Goal: Check status

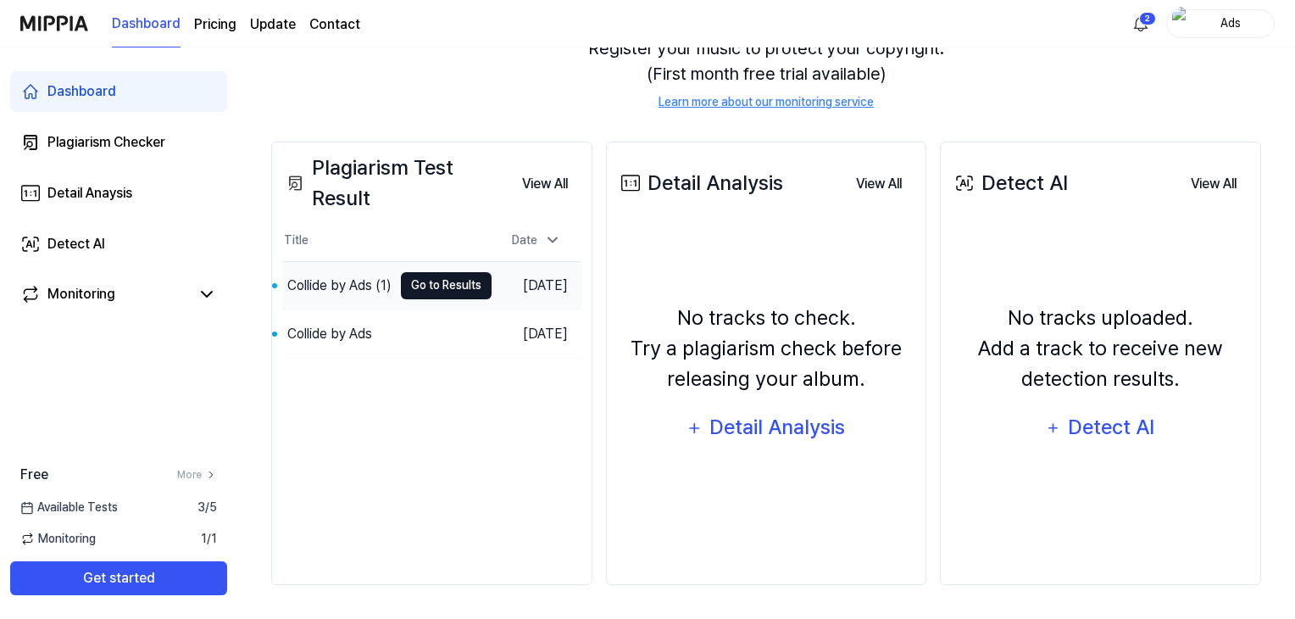
click at [437, 291] on button "Go to Results" at bounding box center [446, 285] width 91 height 27
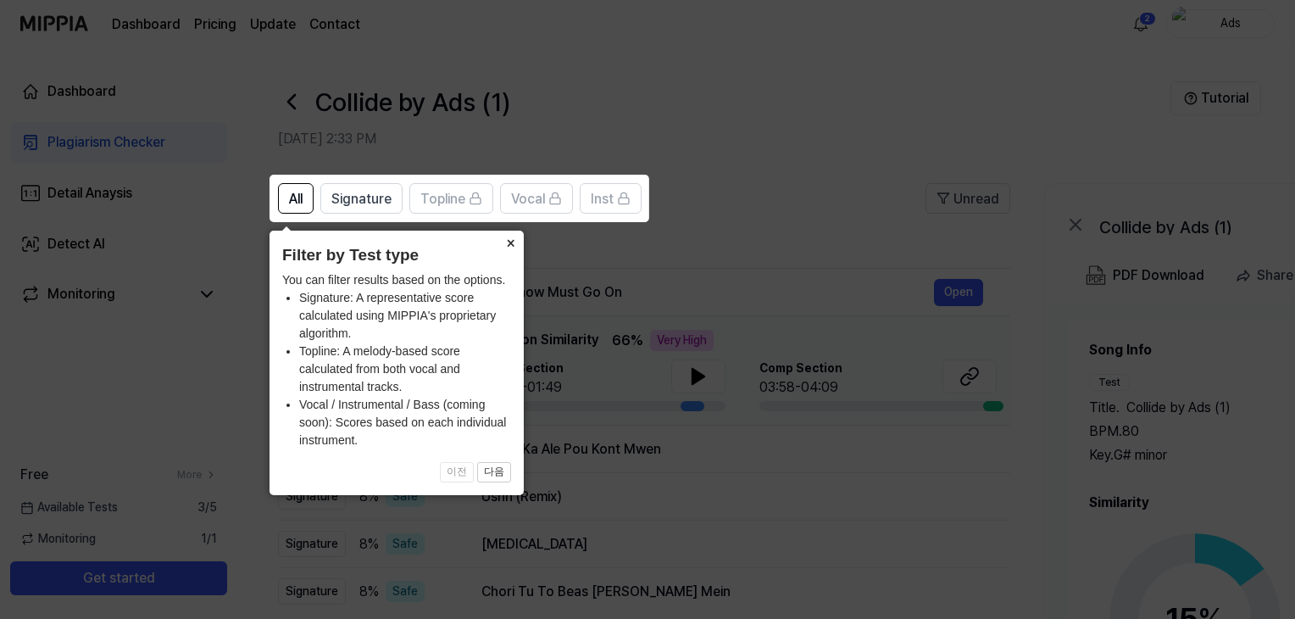
click at [507, 247] on button "×" at bounding box center [510, 242] width 27 height 24
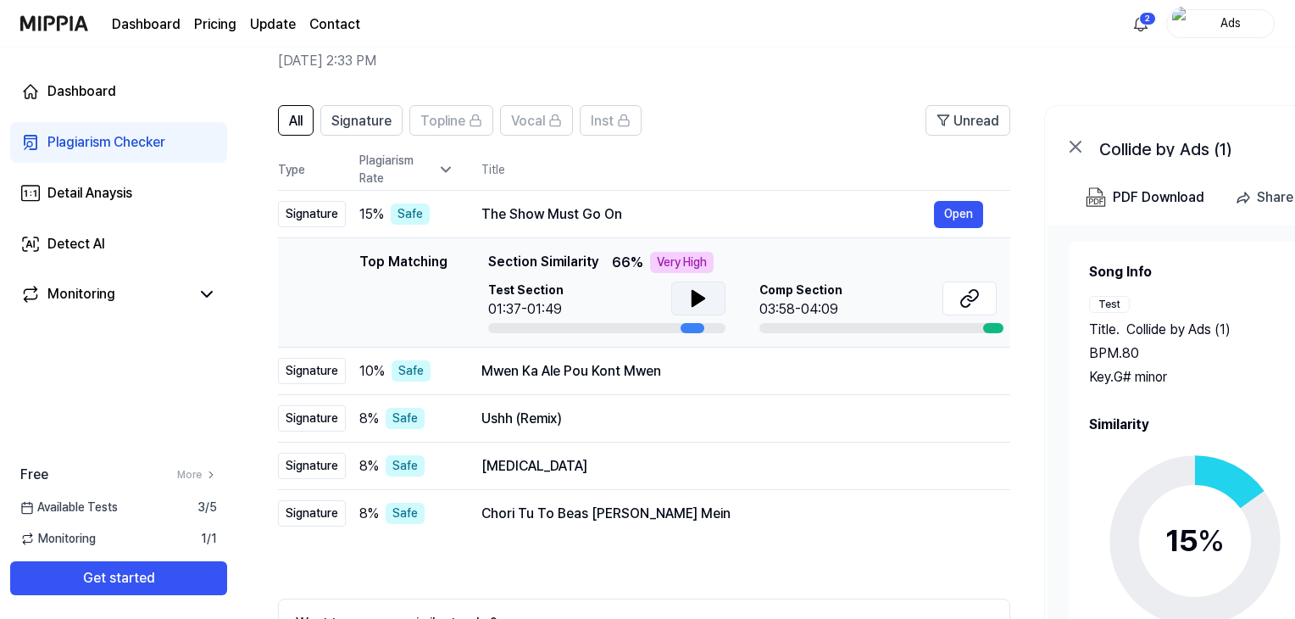
scroll to position [77, 0]
click at [691, 311] on button at bounding box center [698, 299] width 54 height 34
click at [965, 302] on icon at bounding box center [969, 299] width 20 height 20
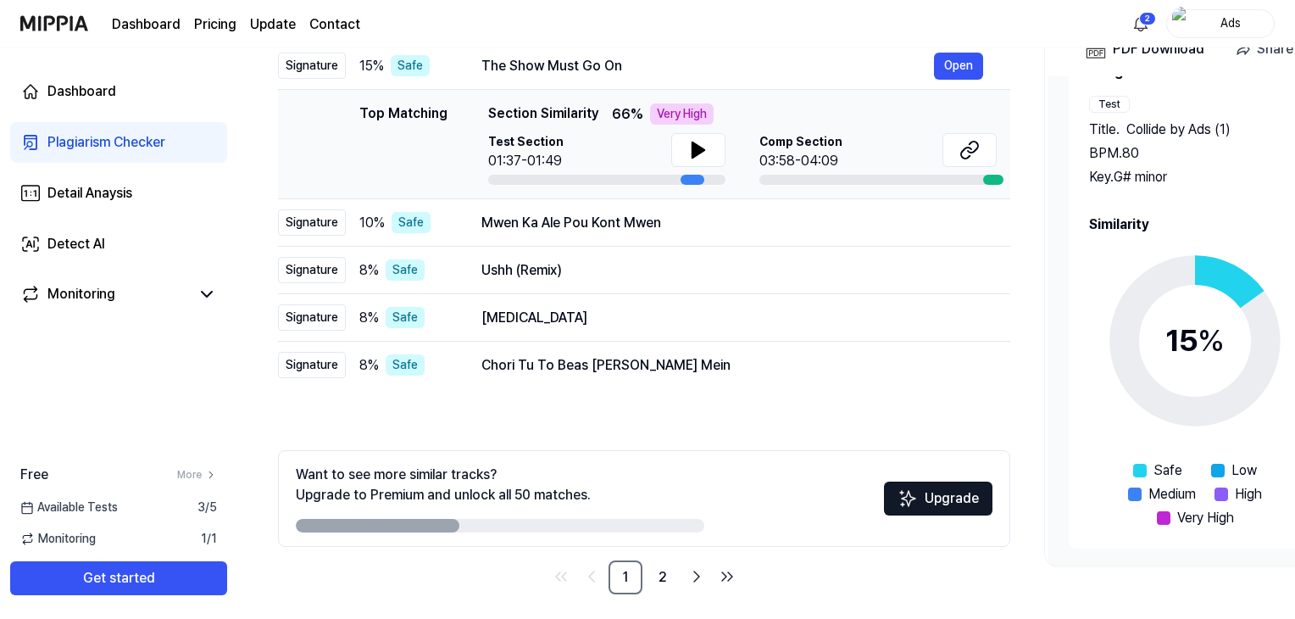
scroll to position [236, 0]
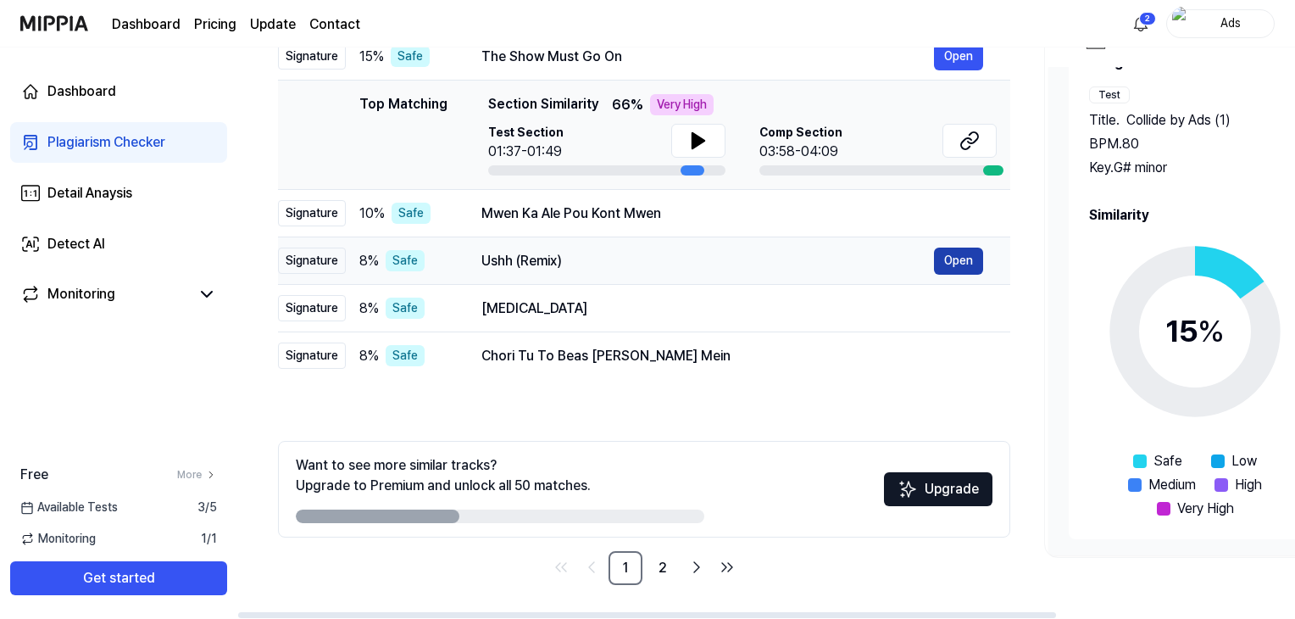
click at [957, 262] on button "Open" at bounding box center [958, 260] width 49 height 27
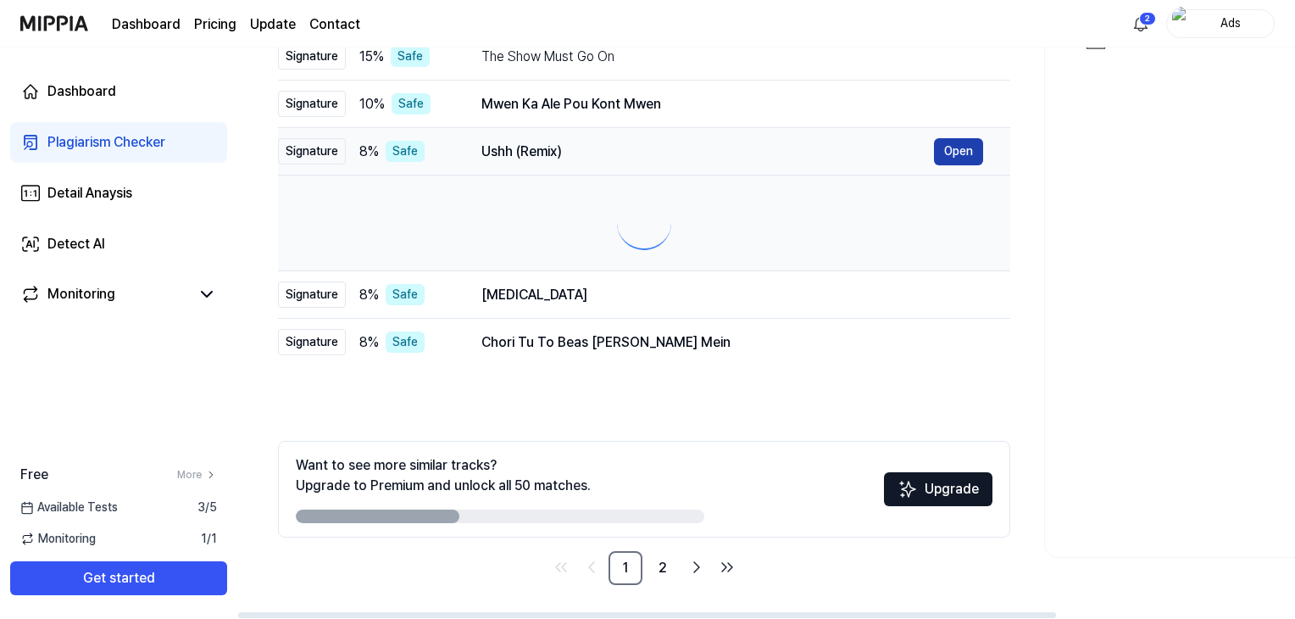
scroll to position [0, 0]
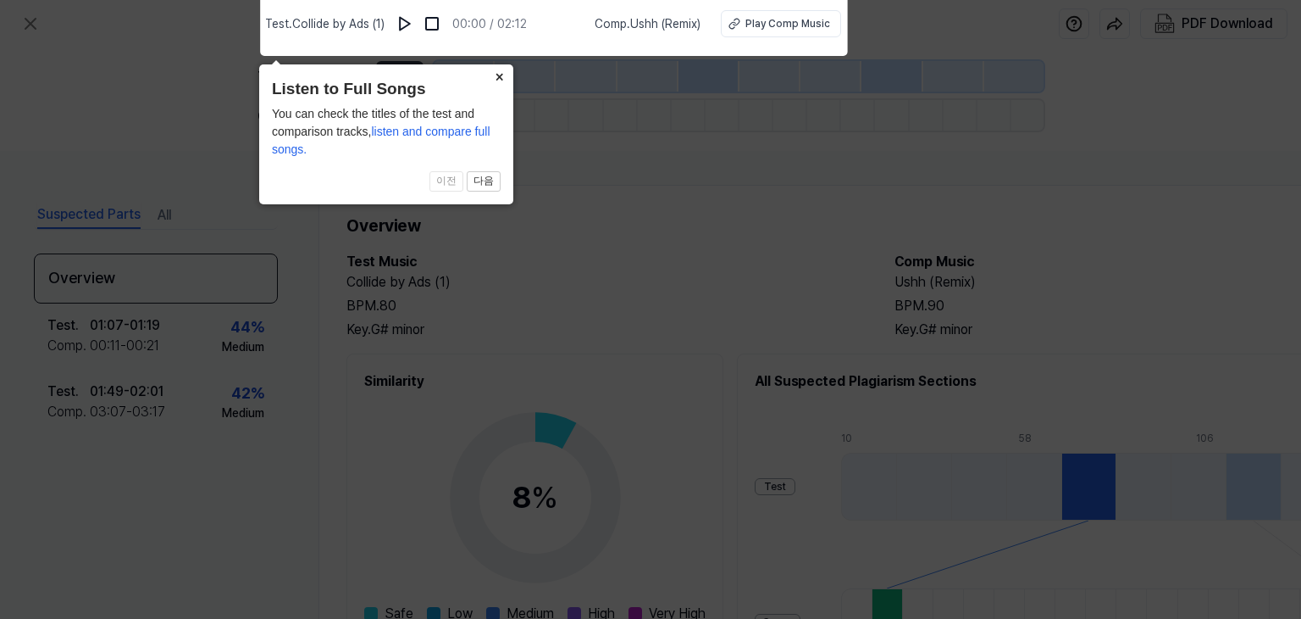
click at [498, 76] on button "×" at bounding box center [499, 76] width 27 height 24
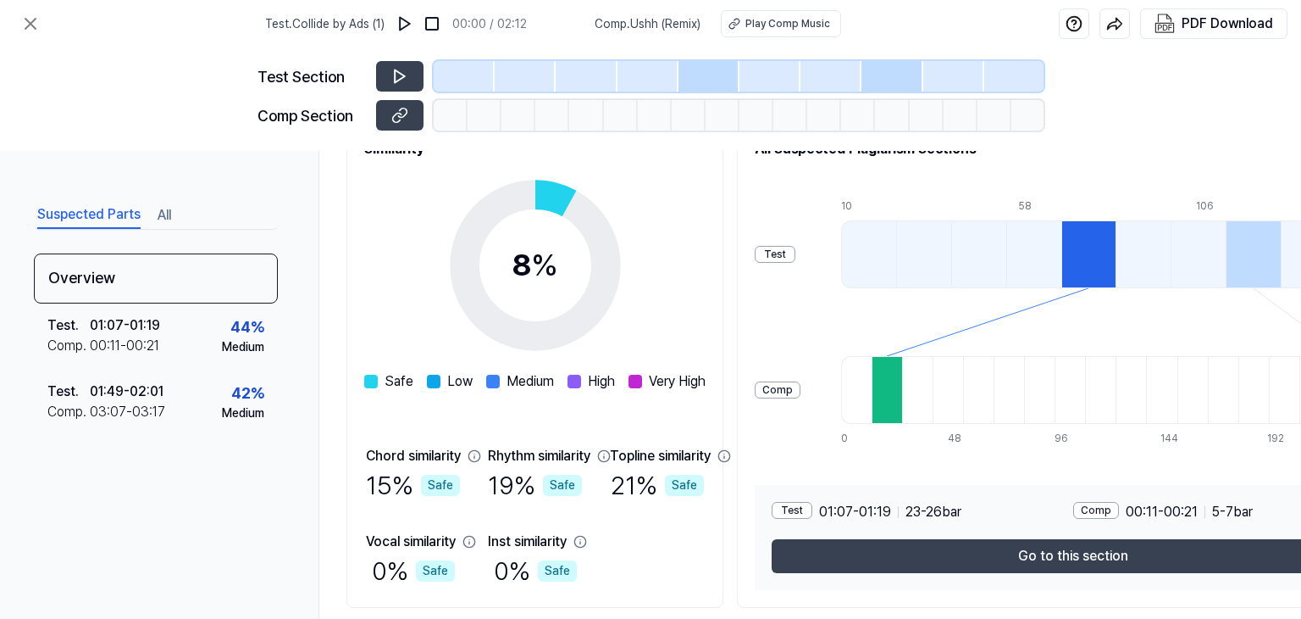
scroll to position [289, 0]
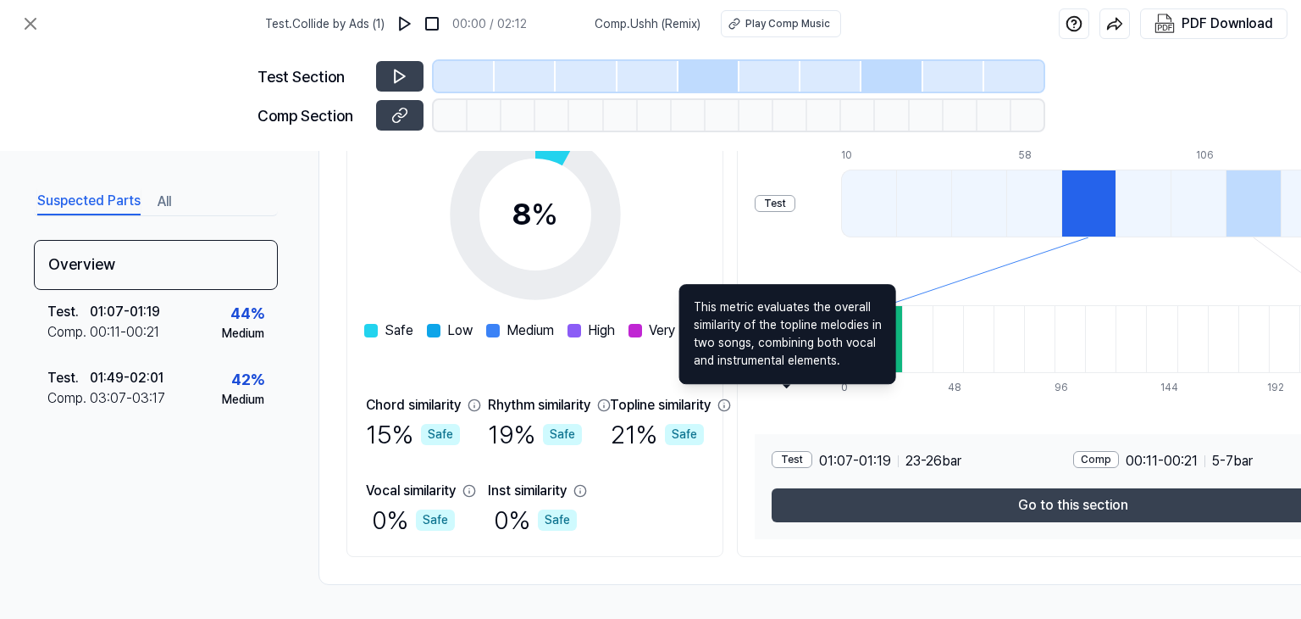
click at [731, 398] on icon at bounding box center [725, 405] width 14 height 14
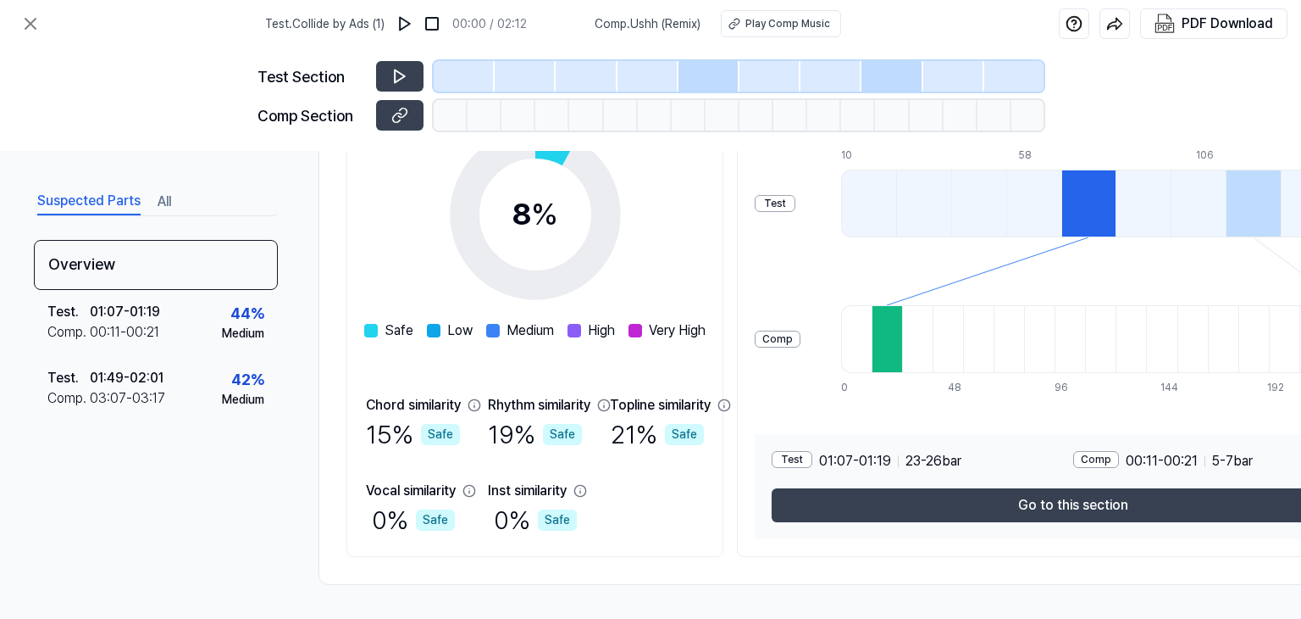
click at [731, 398] on icon at bounding box center [725, 405] width 14 height 14
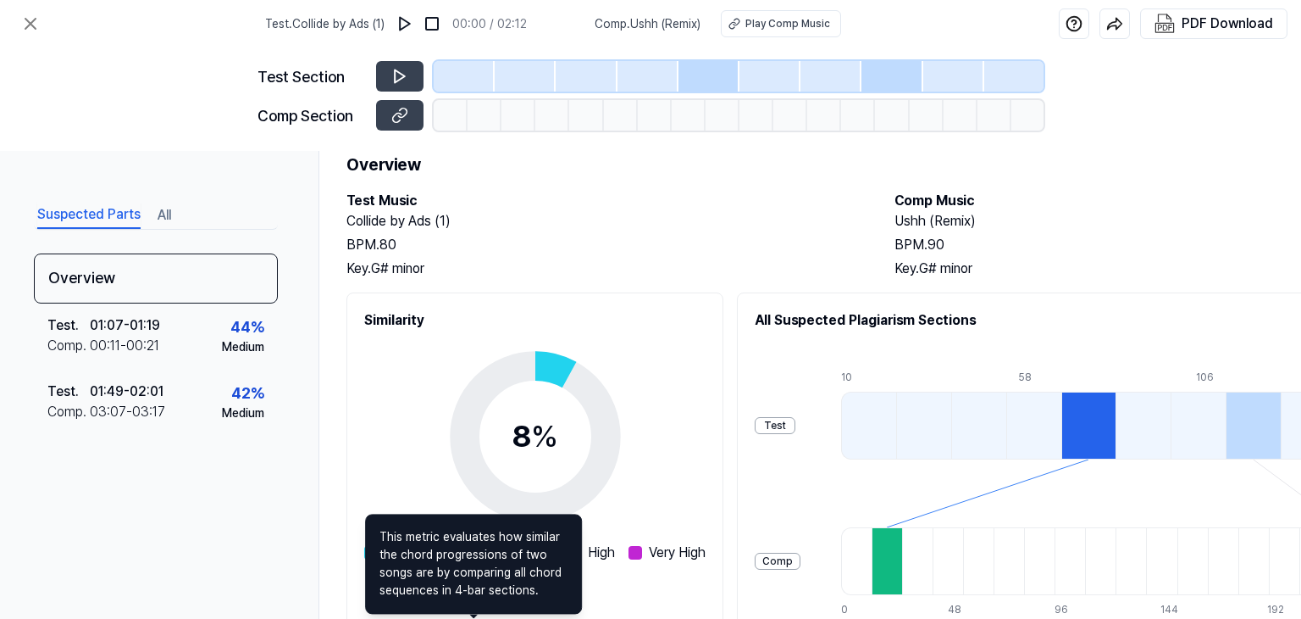
scroll to position [0, 0]
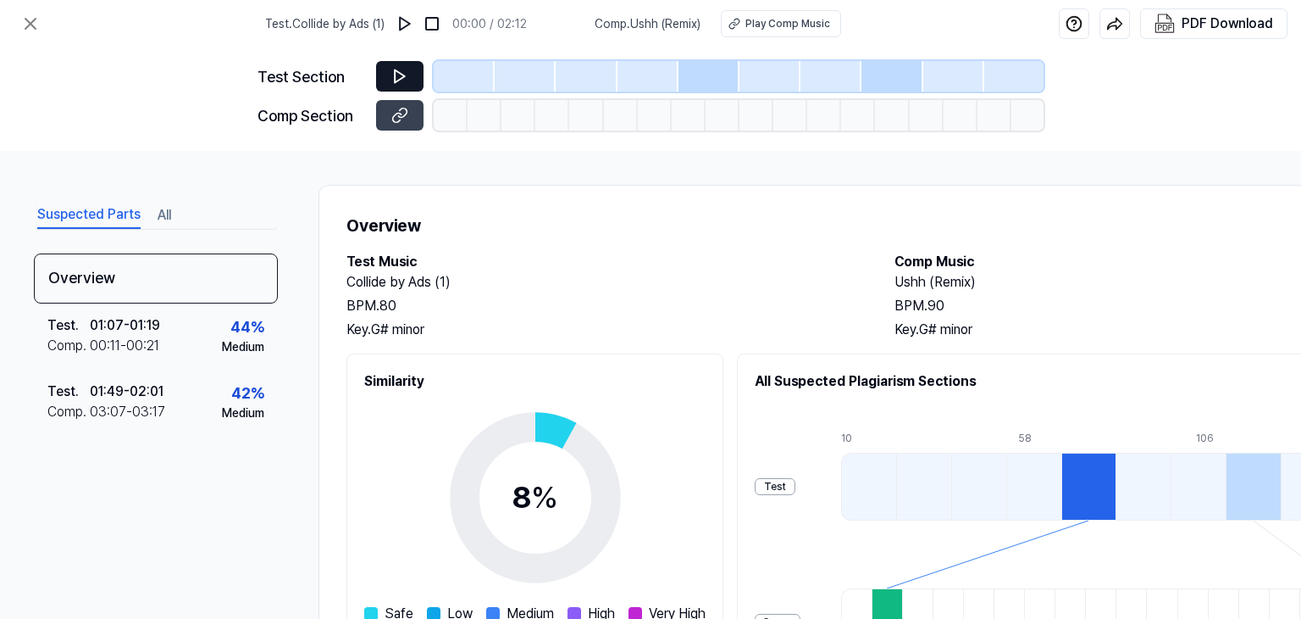
click at [409, 65] on button at bounding box center [399, 76] width 47 height 31
click at [409, 76] on button at bounding box center [399, 76] width 47 height 31
click at [386, 75] on button at bounding box center [399, 76] width 47 height 31
click at [786, 21] on div "Play Comp Music" at bounding box center [788, 23] width 85 height 15
click at [413, 116] on button at bounding box center [399, 115] width 47 height 31
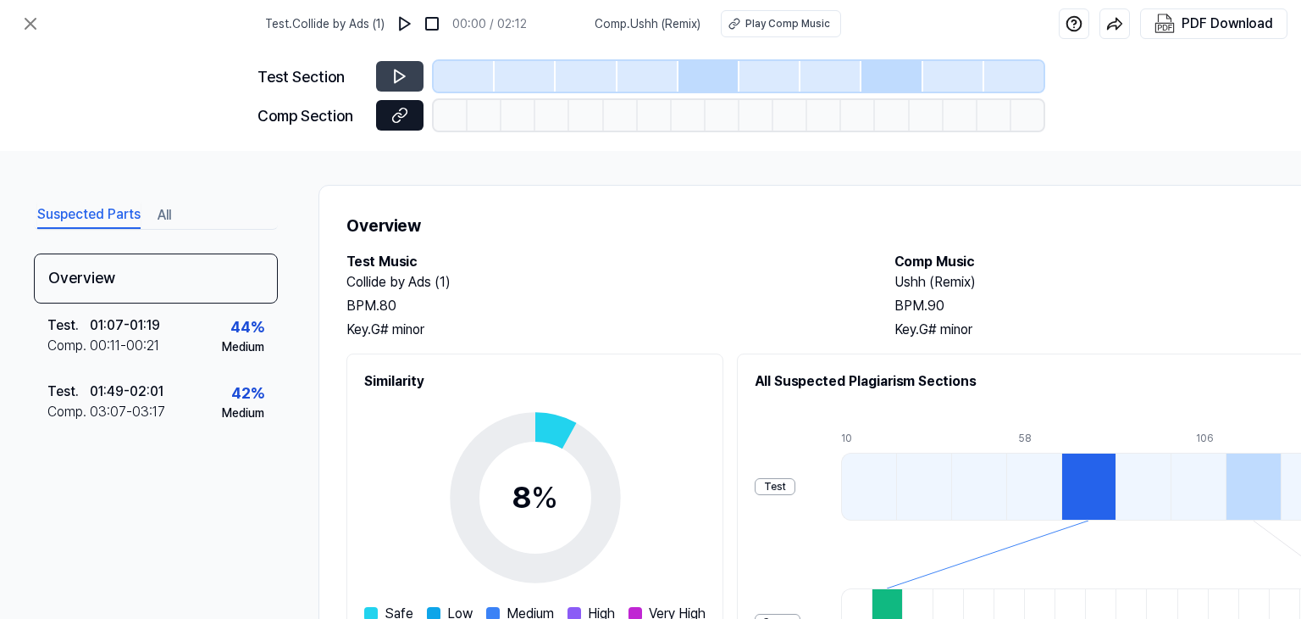
click at [390, 113] on button at bounding box center [399, 115] width 47 height 31
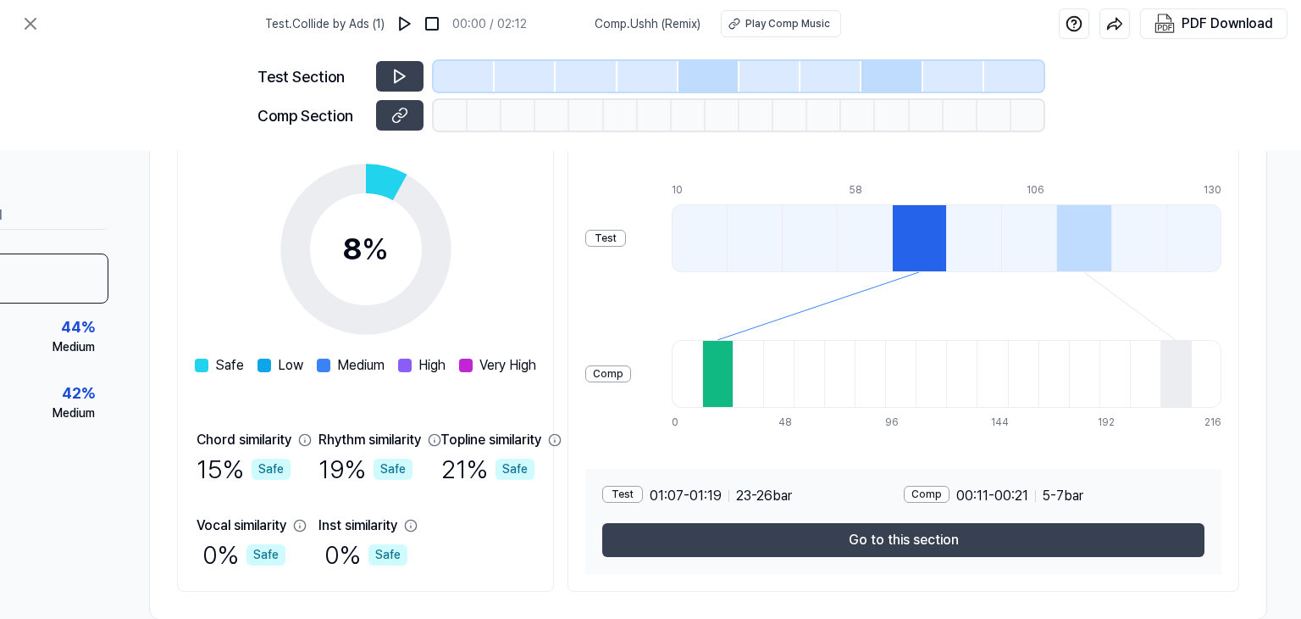
scroll to position [0, 175]
